Goal: Information Seeking & Learning: Learn about a topic

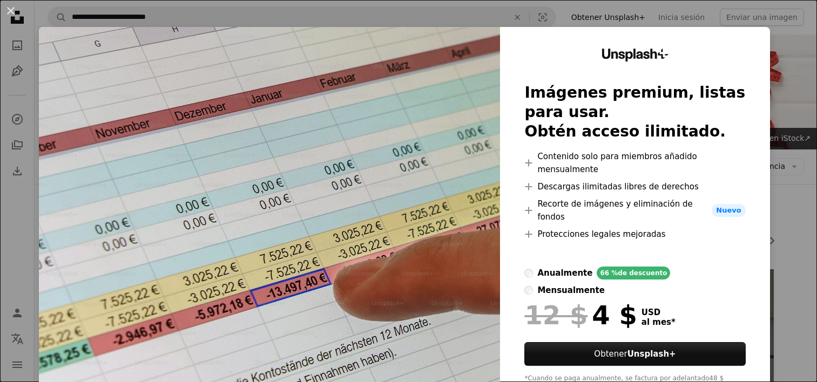
scroll to position [216, 0]
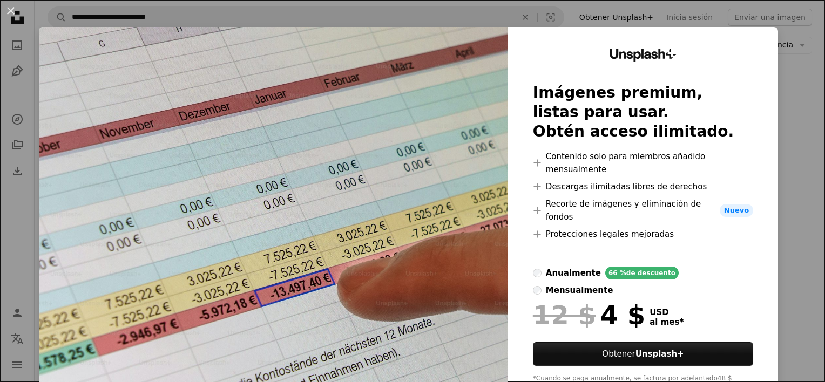
click at [371, 2] on div "An X shape Unsplash+ Imágenes premium, listas para usar. Obtén acceso ilimitado…" at bounding box center [412, 191] width 825 height 382
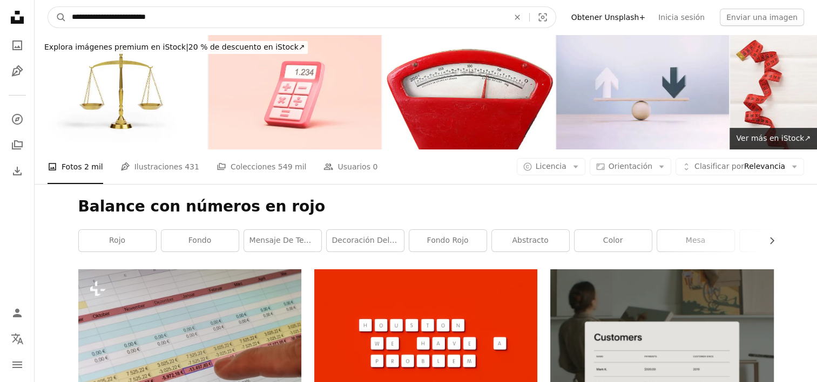
drag, startPoint x: 188, startPoint y: 15, endPoint x: -2, endPoint y: -5, distance: 191.6
type input "**********"
click button "A magnifying glass" at bounding box center [57, 17] width 18 height 21
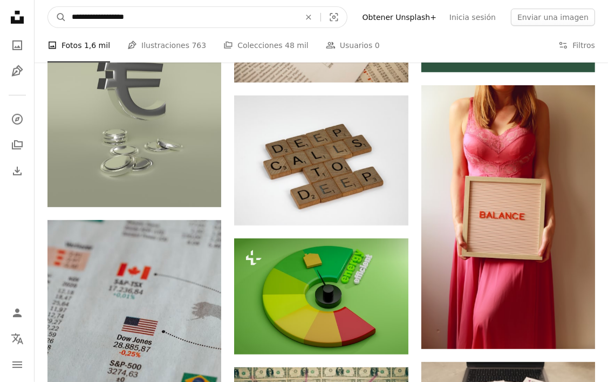
scroll to position [432, 0]
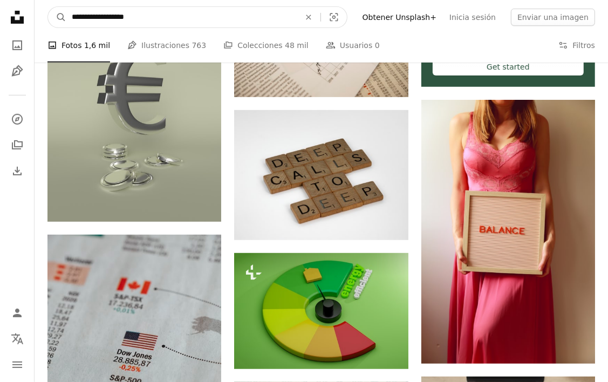
drag, startPoint x: 207, startPoint y: 16, endPoint x: 21, endPoint y: 6, distance: 186.5
type input "**********"
click at [48, 7] on button "A magnifying glass" at bounding box center [57, 17] width 18 height 21
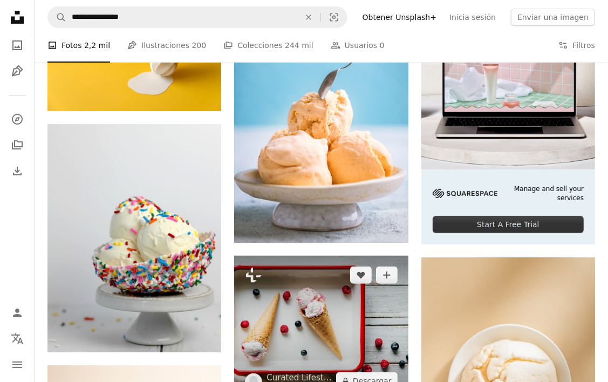
scroll to position [162, 0]
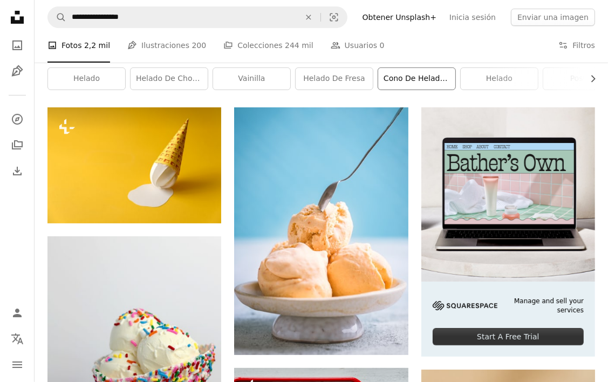
click at [395, 74] on link "Cono de helado de vainilla" at bounding box center [416, 79] width 77 height 22
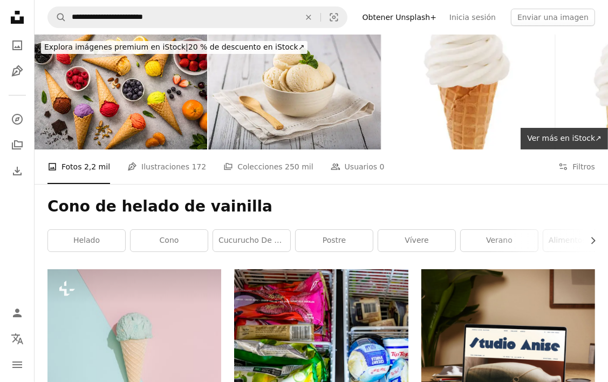
click at [596, 235] on div "Cono de helado de vainilla Chevron right Helado cono cucurucho de helado postre…" at bounding box center [322, 226] width 574 height 85
click at [593, 238] on icon "button" at bounding box center [594, 241] width 4 height 7
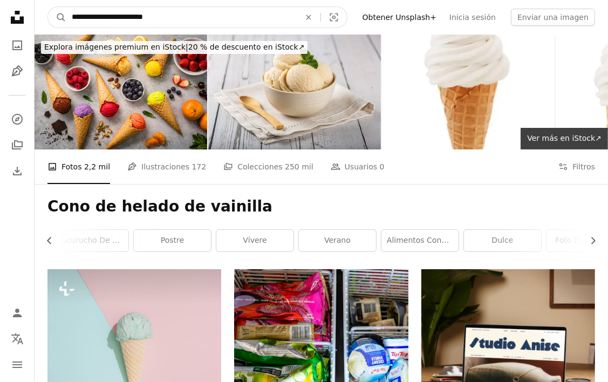
drag, startPoint x: 159, startPoint y: 17, endPoint x: -2, endPoint y: 15, distance: 161.4
type input "**********"
click button "A magnifying glass" at bounding box center [57, 17] width 18 height 21
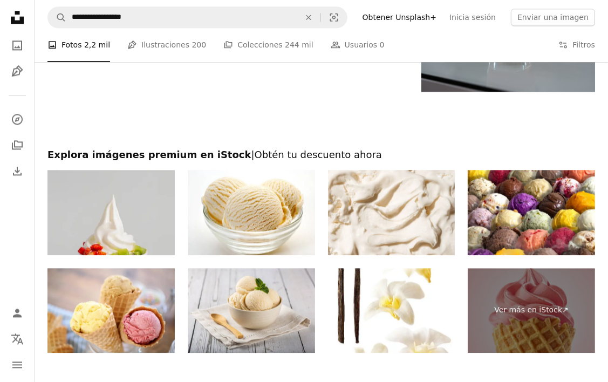
scroll to position [1943, 0]
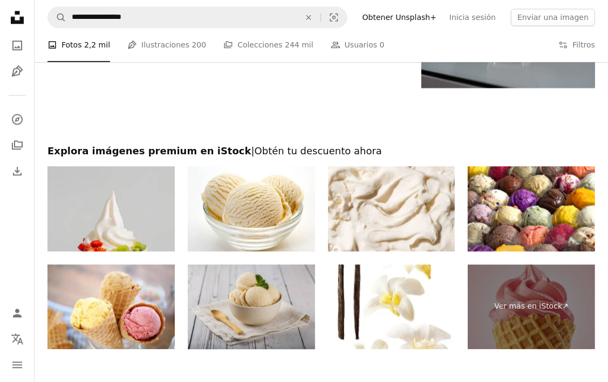
click at [261, 291] on img at bounding box center [251, 307] width 127 height 85
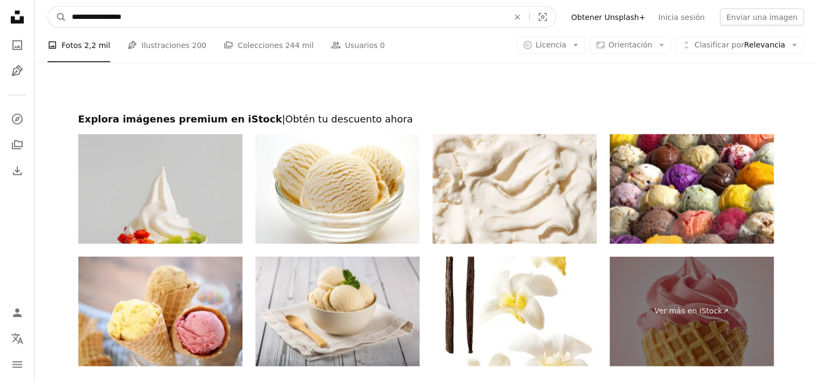
scroll to position [2401, 0]
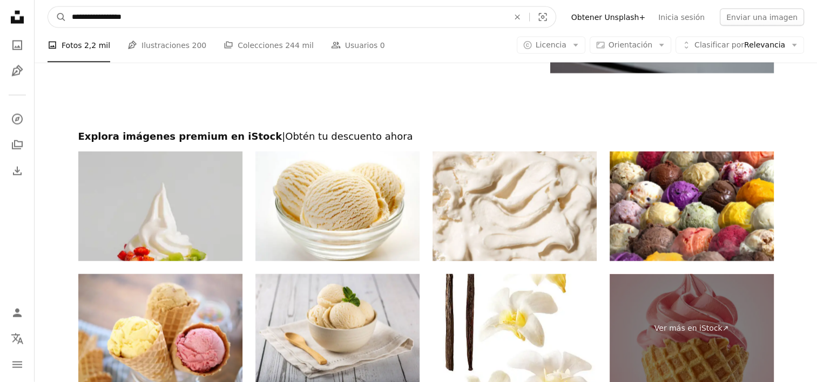
drag, startPoint x: 192, startPoint y: 21, endPoint x: 11, endPoint y: 6, distance: 181.4
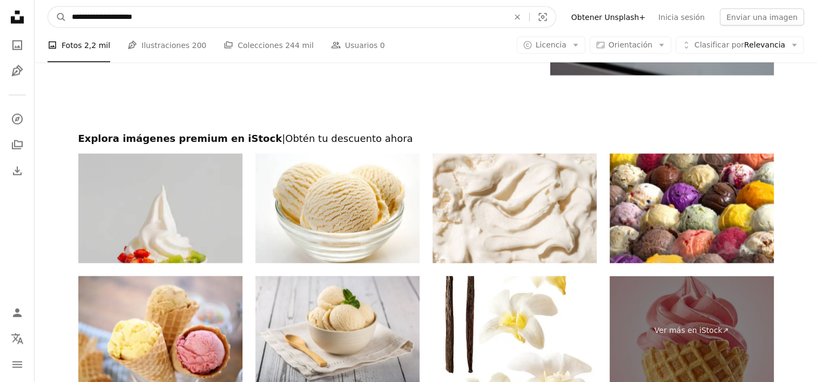
type input "**********"
click at [48, 7] on button "A magnifying glass" at bounding box center [57, 17] width 18 height 21
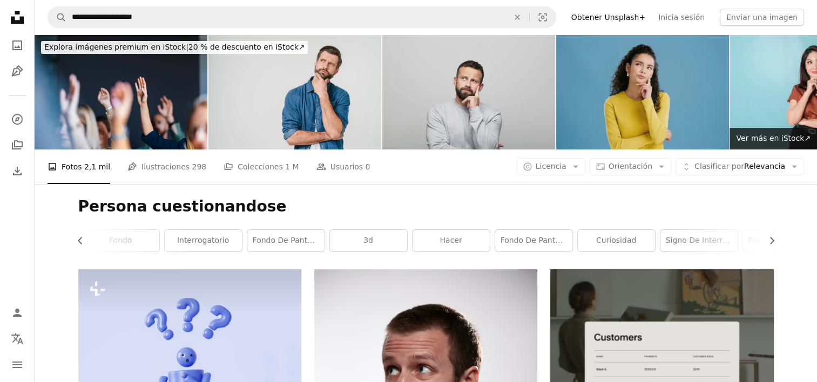
click at [458, 107] on img at bounding box center [468, 92] width 173 height 115
